Goal: Navigation & Orientation: Find specific page/section

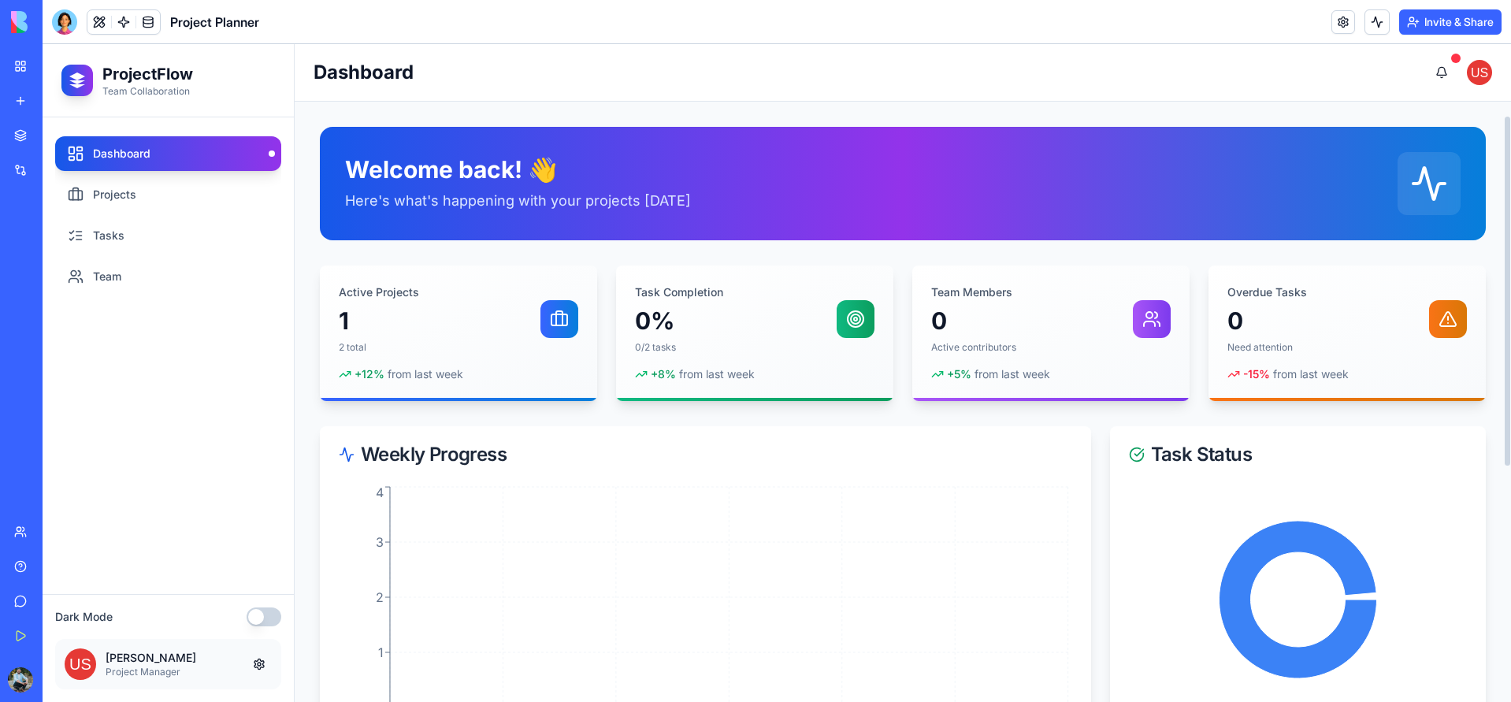
scroll to position [24, 0]
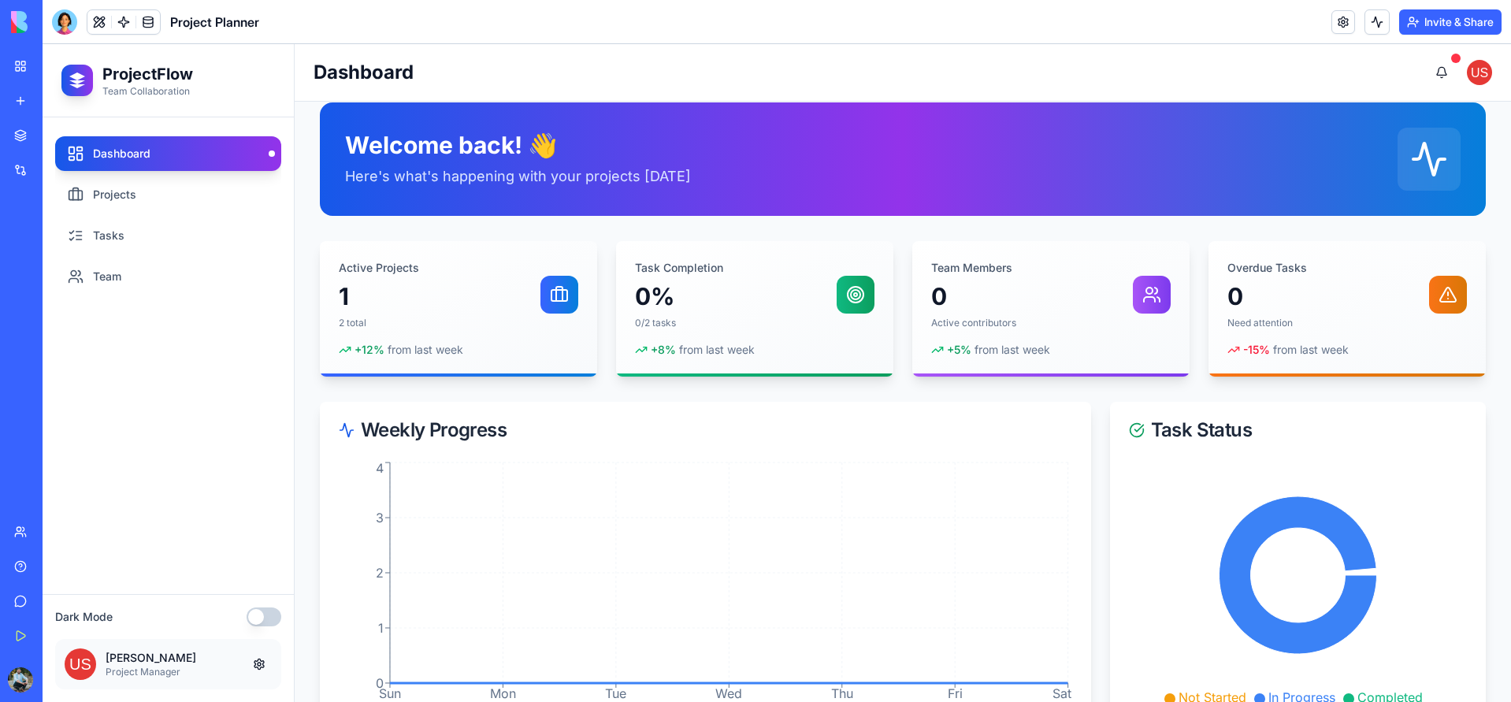
click at [27, 61] on link "My Workspace" at bounding box center [36, 66] width 63 height 32
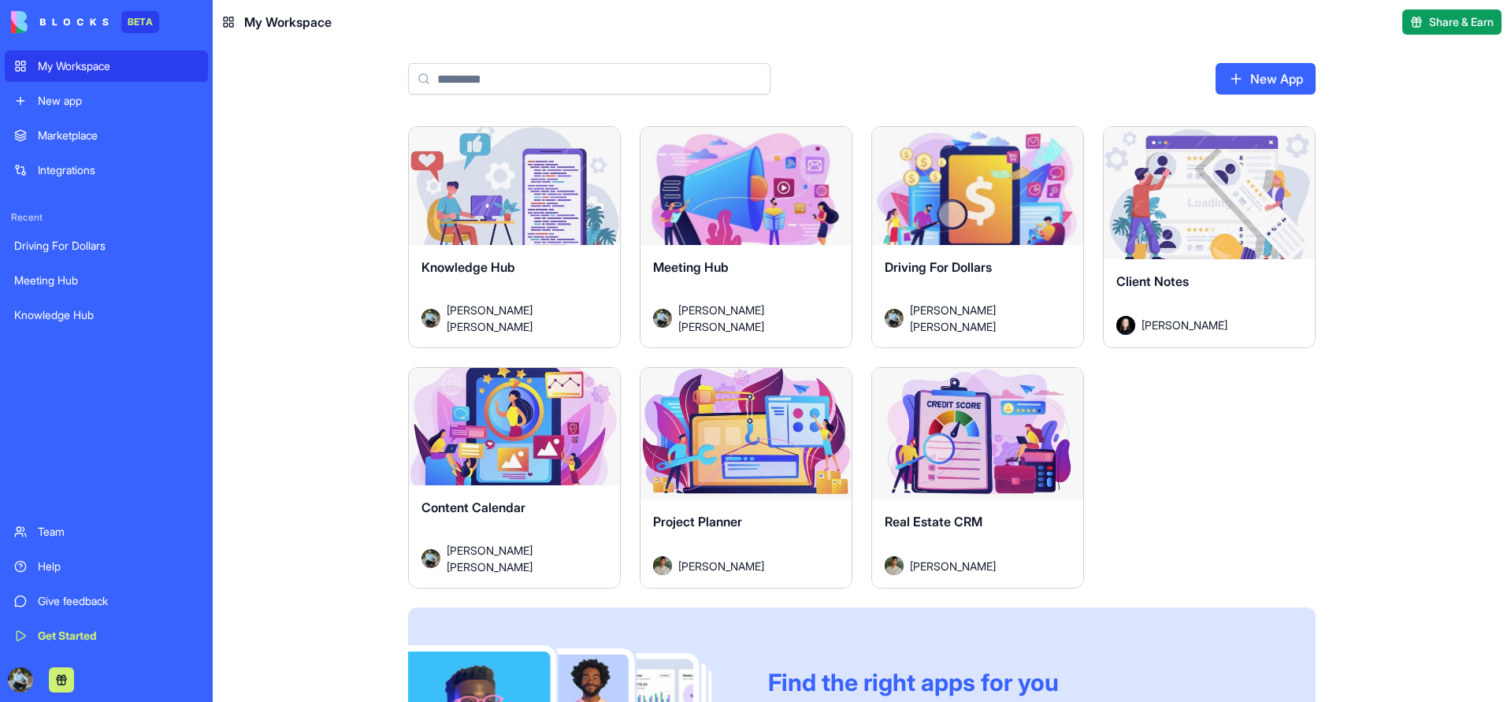
click at [1009, 471] on div "Launch" at bounding box center [977, 434] width 211 height 132
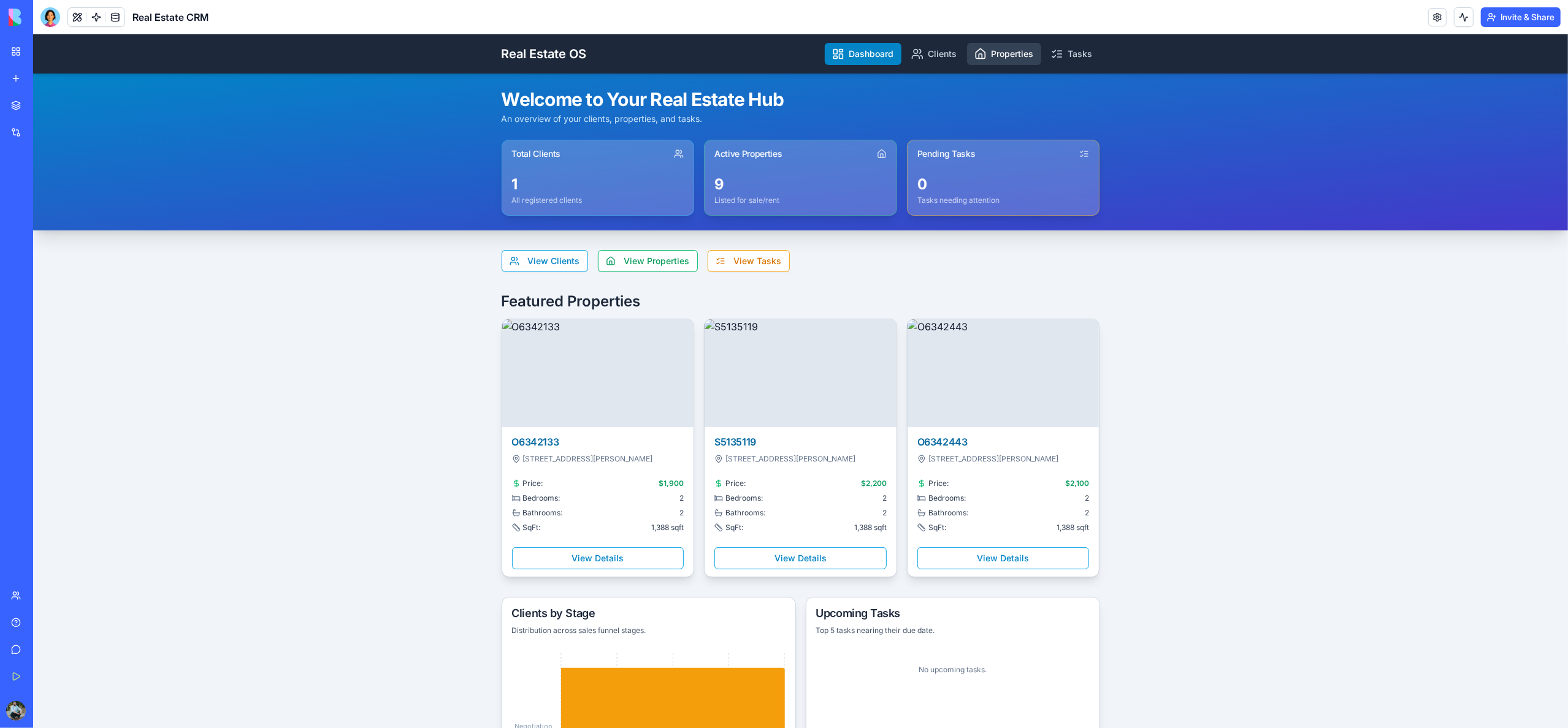
click at [994, 54] on link "Properties" at bounding box center [1004, 54] width 74 height 22
